Goal: Navigation & Orientation: Find specific page/section

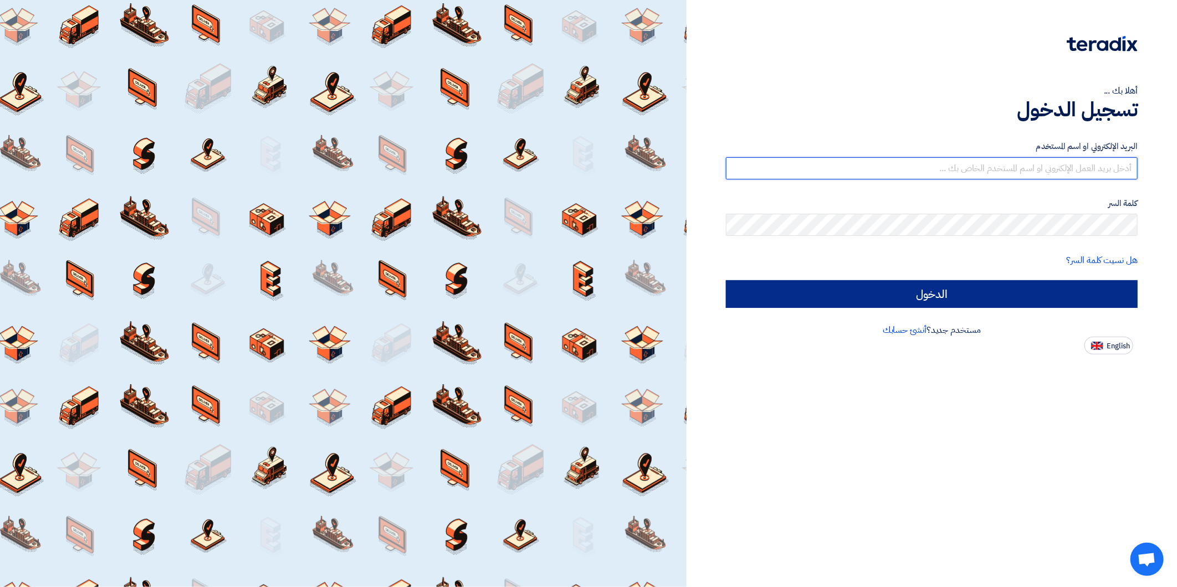
type input "[EMAIL_ADDRESS][DOMAIN_NAME]"
click at [1070, 289] on input "الدخول" at bounding box center [932, 294] width 412 height 28
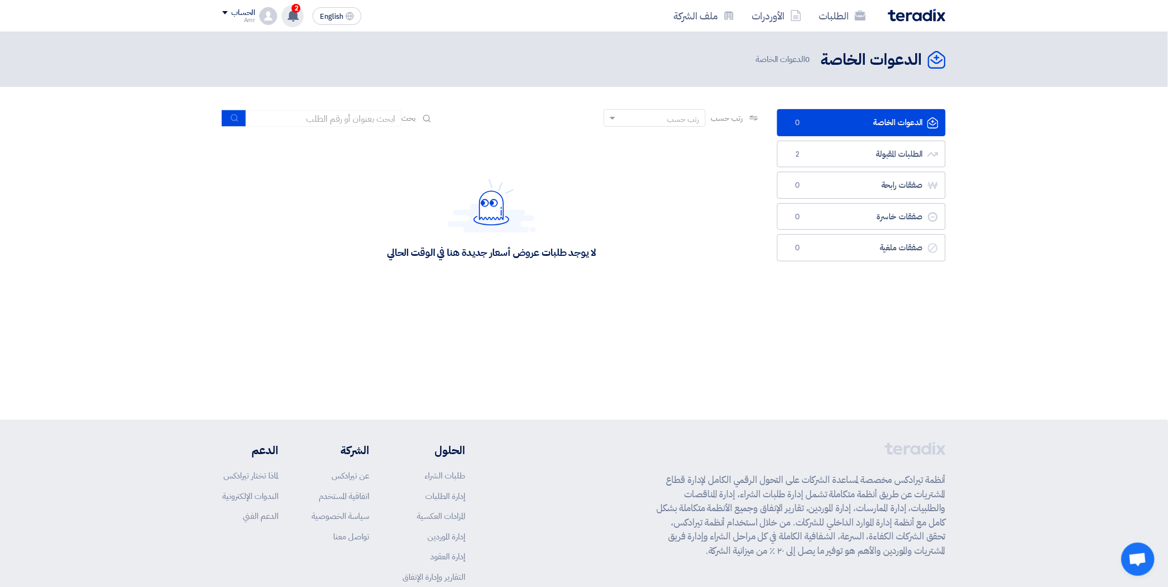
click at [296, 9] on span "2" at bounding box center [295, 8] width 9 height 9
